Goal: Find specific page/section: Find specific page/section

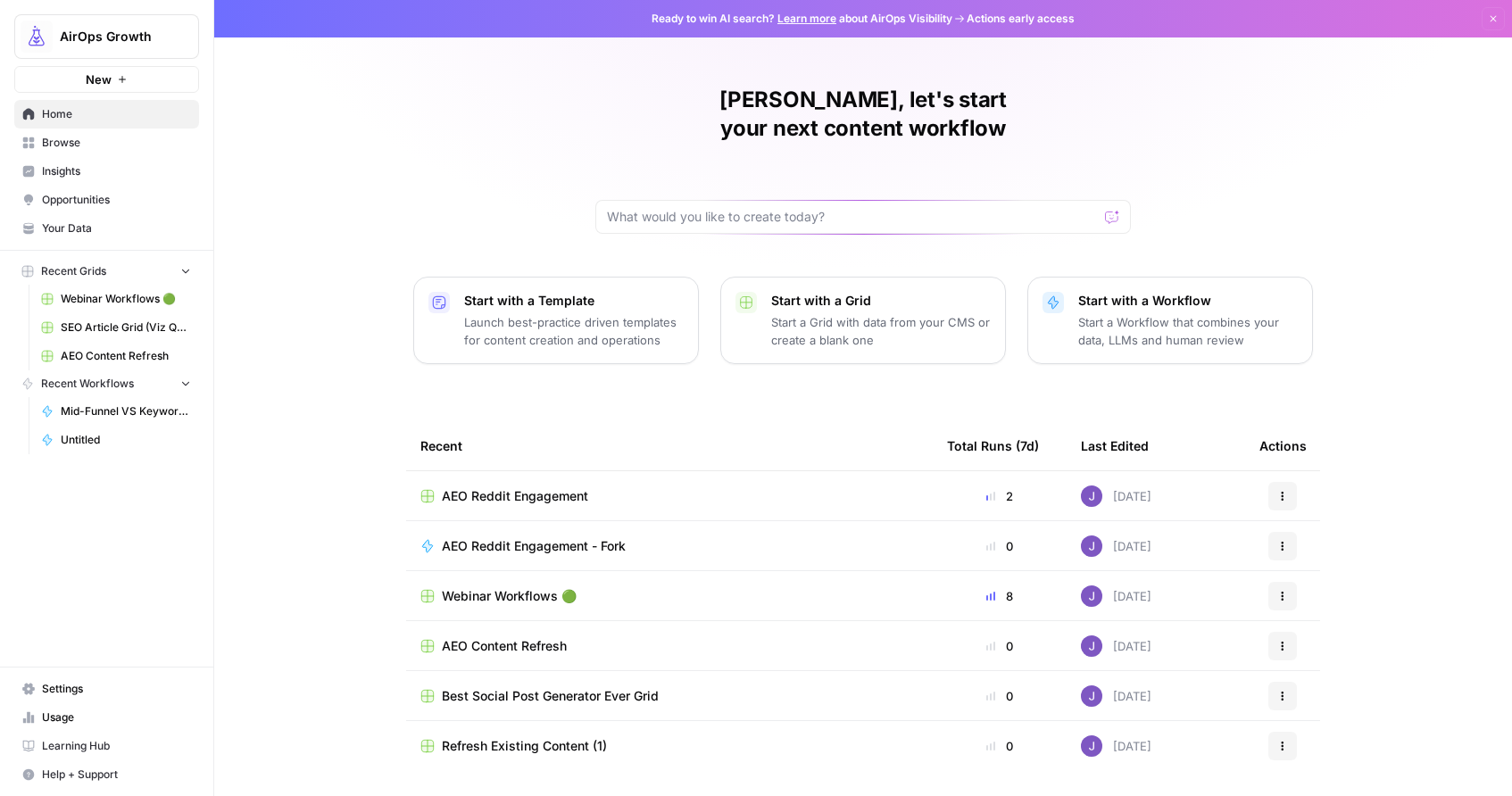
click at [79, 174] on span "Insights" at bounding box center [116, 171] width 149 height 16
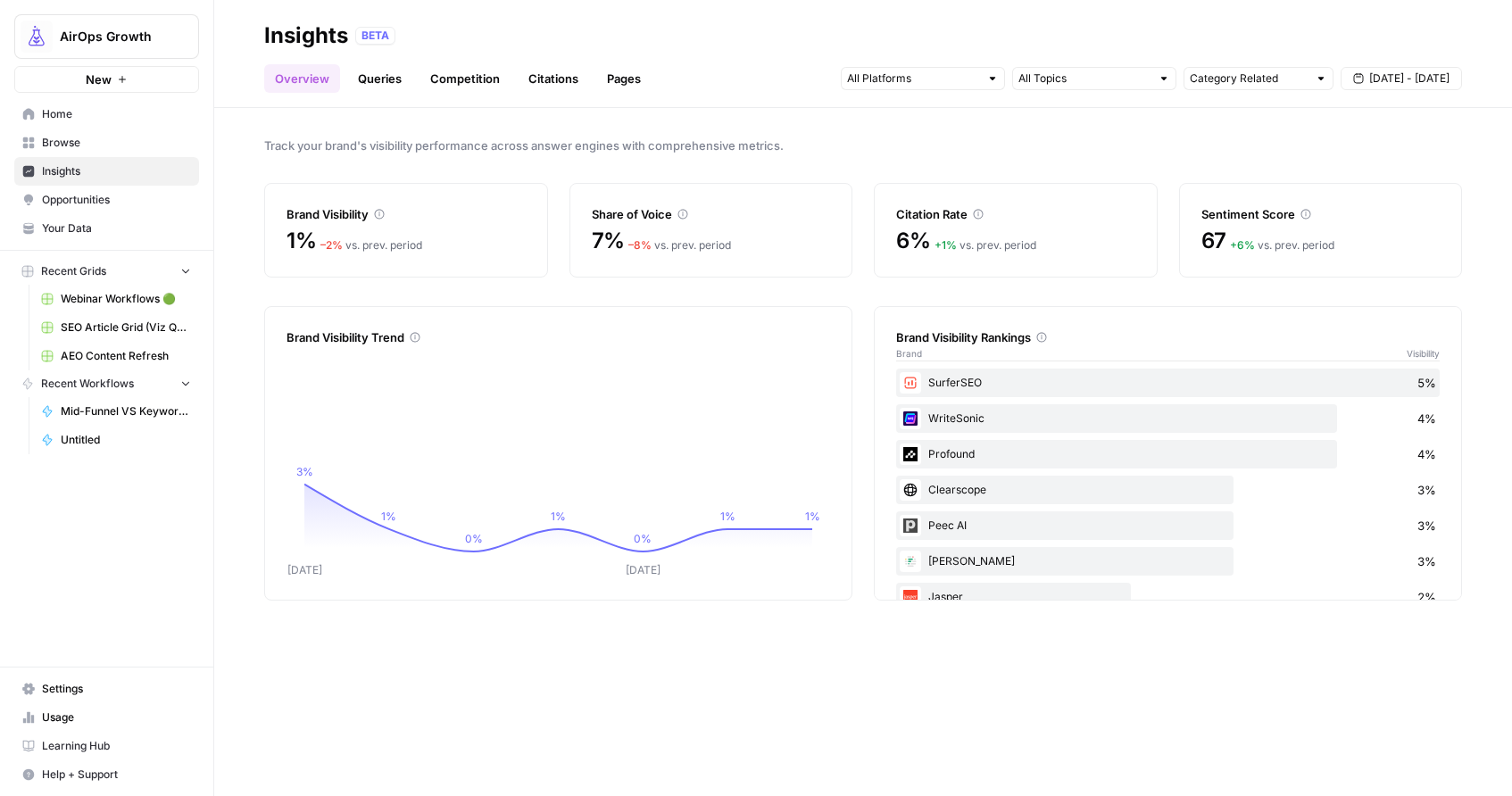
click at [552, 80] on link "Citations" at bounding box center [553, 78] width 72 height 29
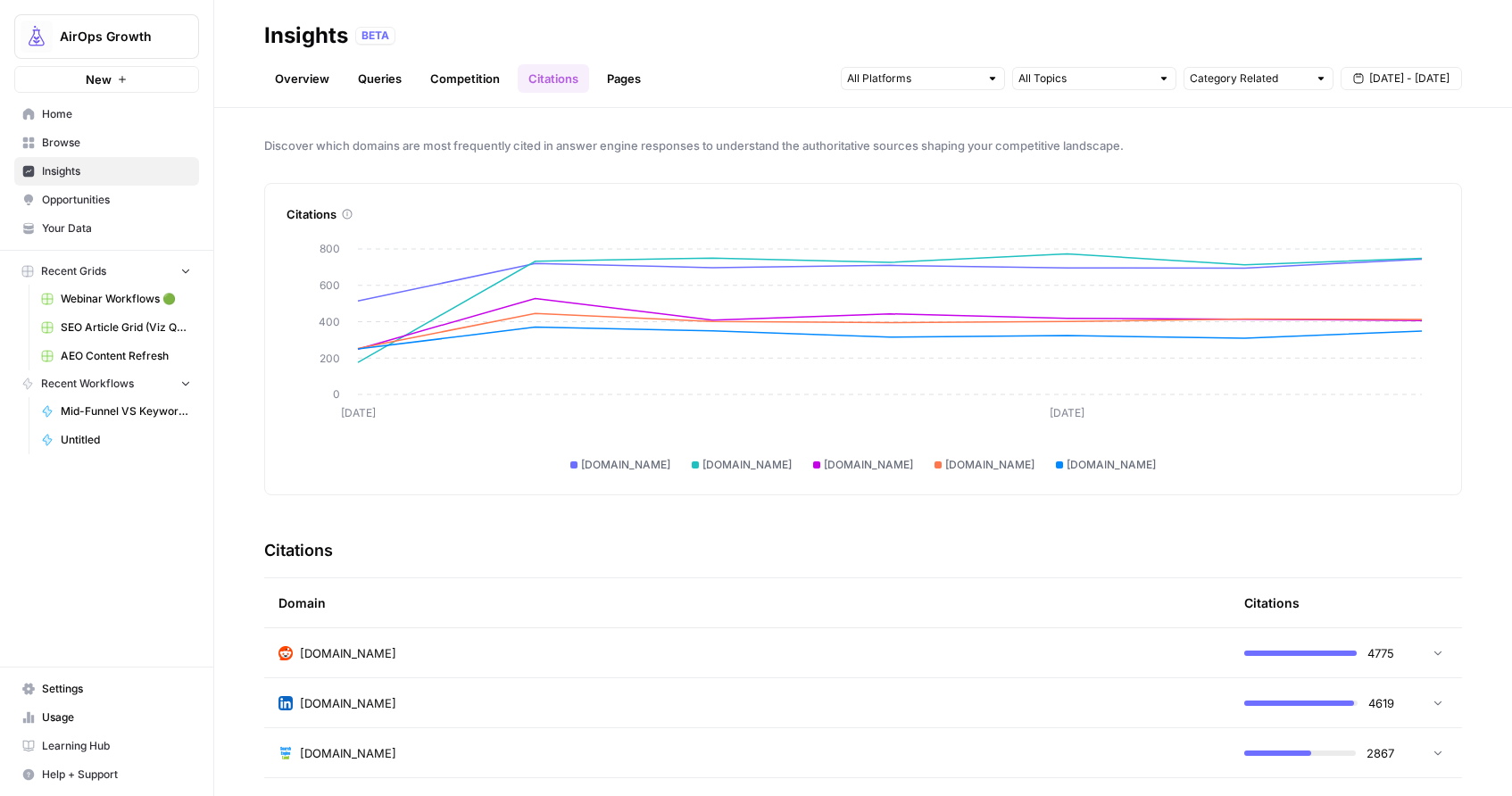
click at [293, 75] on link "Overview" at bounding box center [302, 78] width 76 height 29
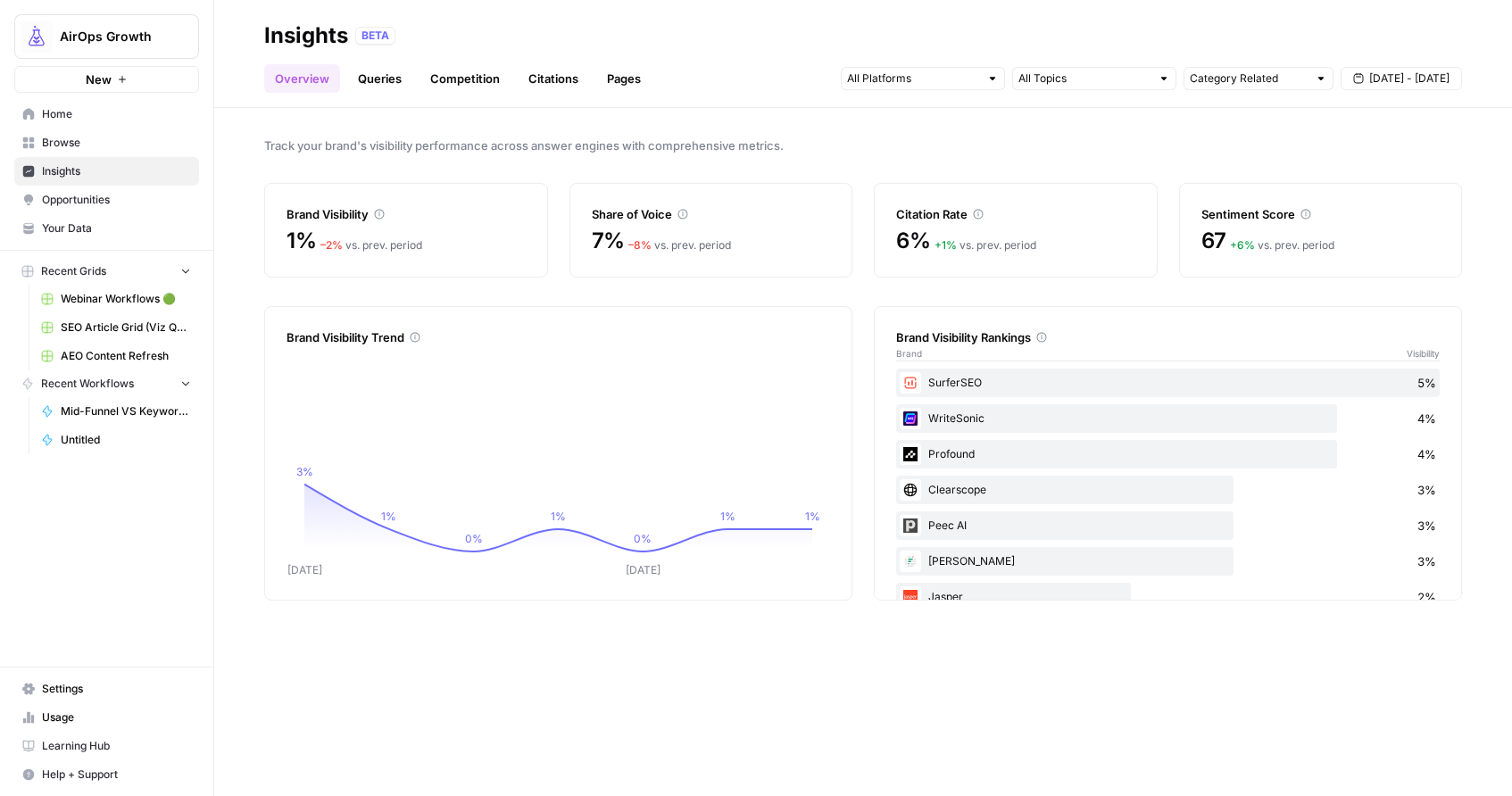
click at [978, 215] on icon at bounding box center [979, 215] width 11 height 11
click at [978, 214] on icon at bounding box center [979, 215] width 11 height 11
click at [977, 215] on icon at bounding box center [979, 215] width 11 height 11
click at [684, 215] on icon at bounding box center [683, 215] width 11 height 11
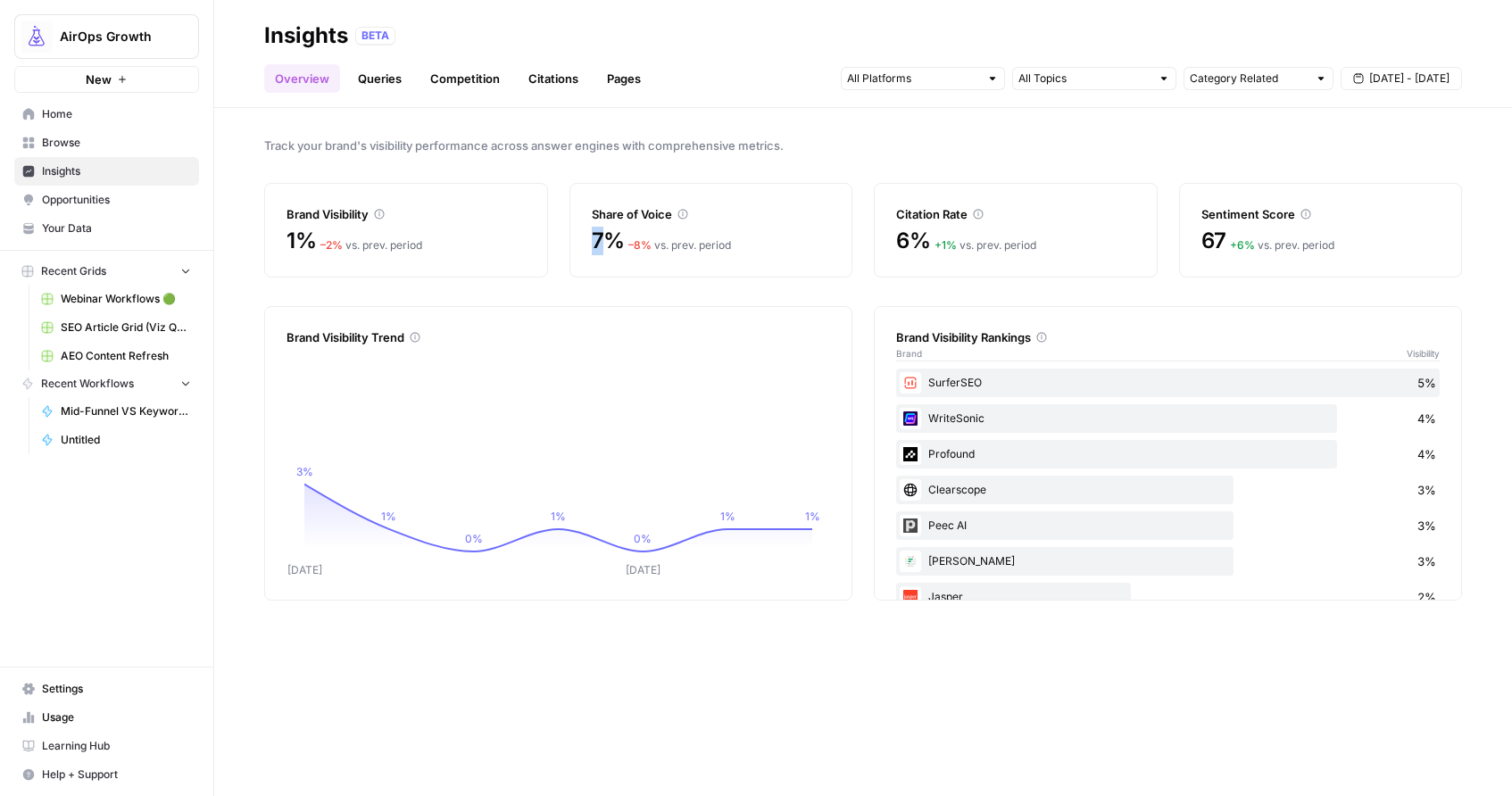
click at [684, 215] on icon at bounding box center [683, 215] width 11 height 11
click at [683, 212] on icon at bounding box center [682, 215] width 10 height 10
